Goal: Navigation & Orientation: Find specific page/section

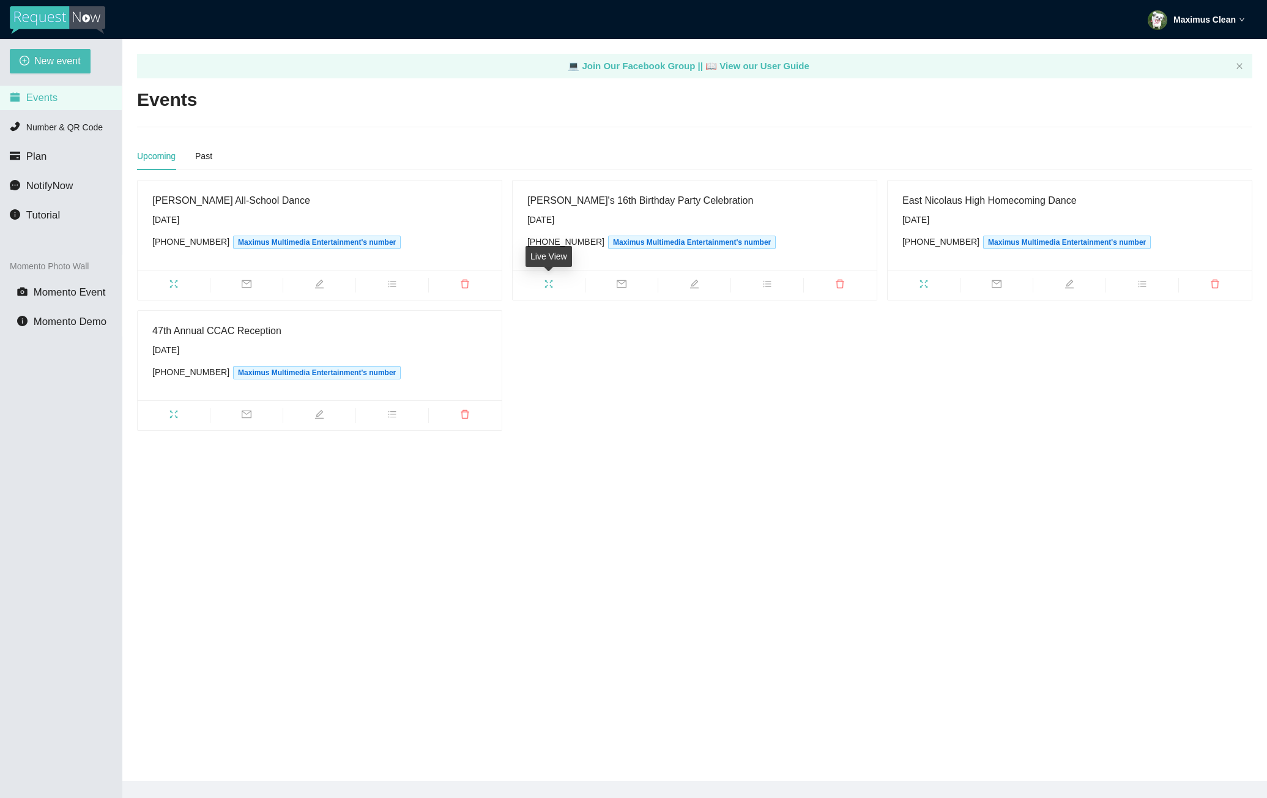
click at [553, 285] on icon "fullscreen" at bounding box center [549, 284] width 10 height 10
click at [173, 284] on icon "fullscreen" at bounding box center [174, 284] width 10 height 10
